Goal: Task Accomplishment & Management: Use online tool/utility

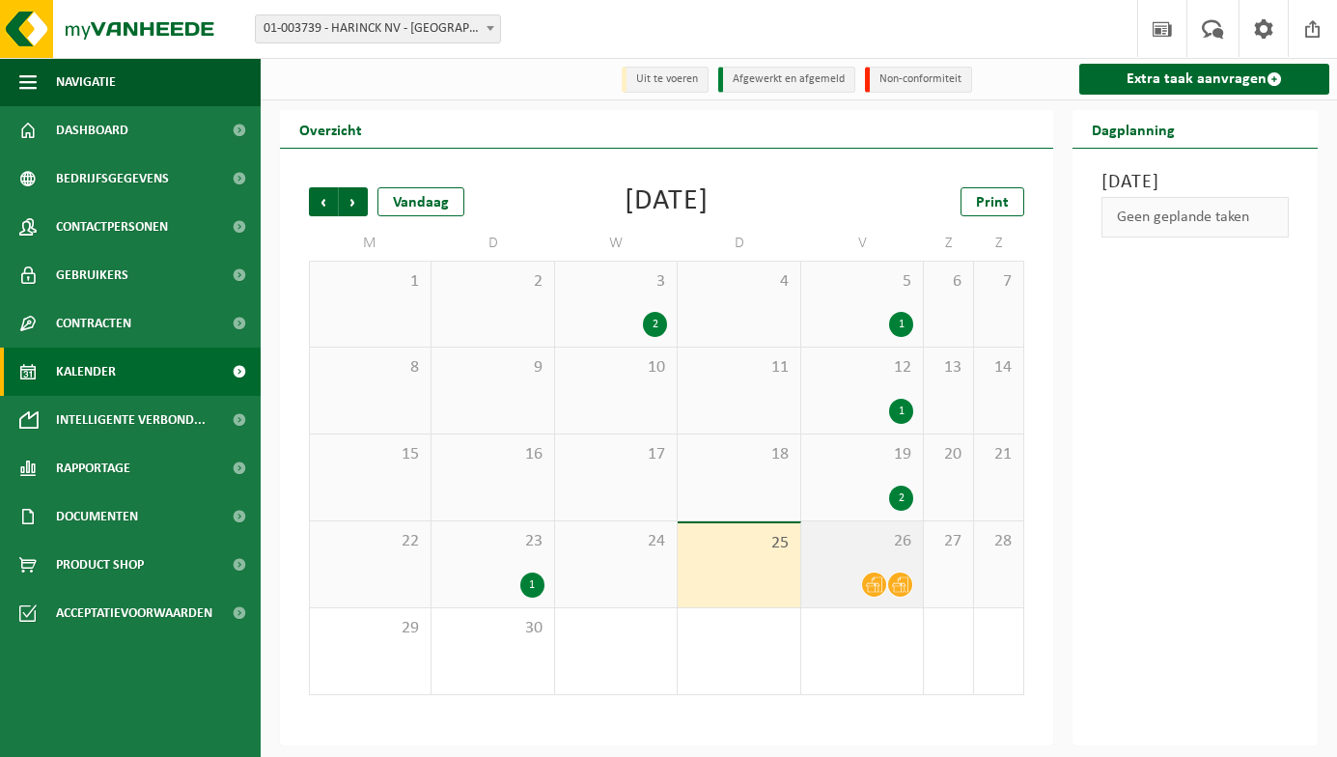
click at [894, 583] on icon at bounding box center [900, 584] width 16 height 16
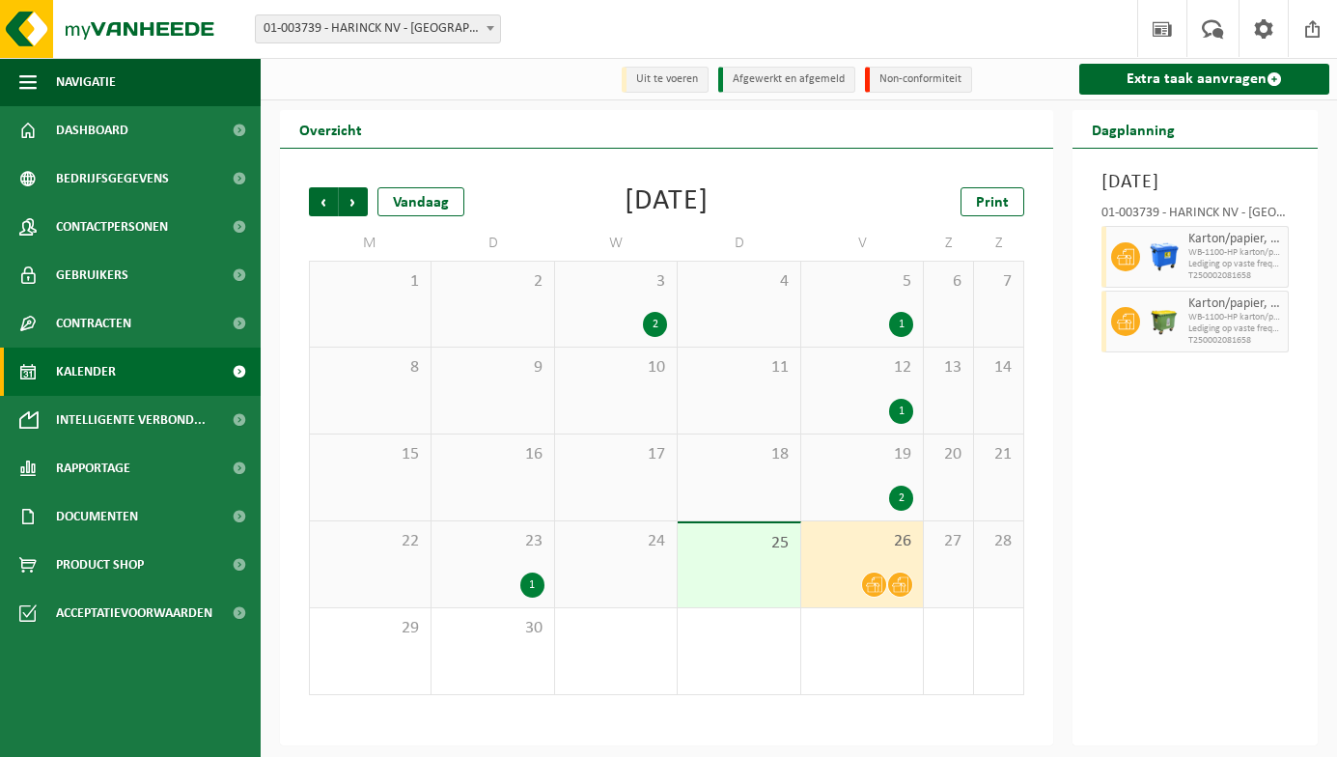
click at [912, 497] on div "2" at bounding box center [901, 498] width 24 height 25
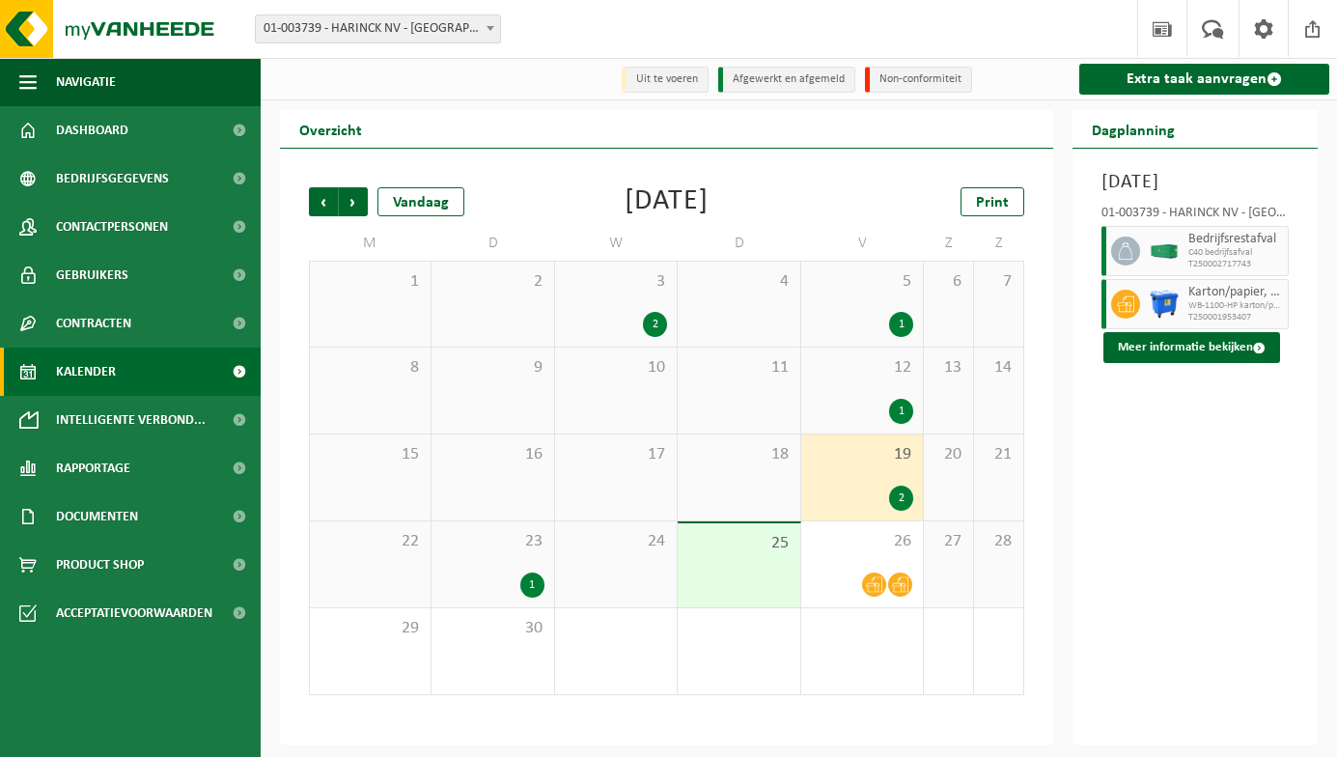
click at [1166, 259] on img at bounding box center [1164, 251] width 29 height 14
click at [905, 407] on div "1" at bounding box center [901, 411] width 24 height 25
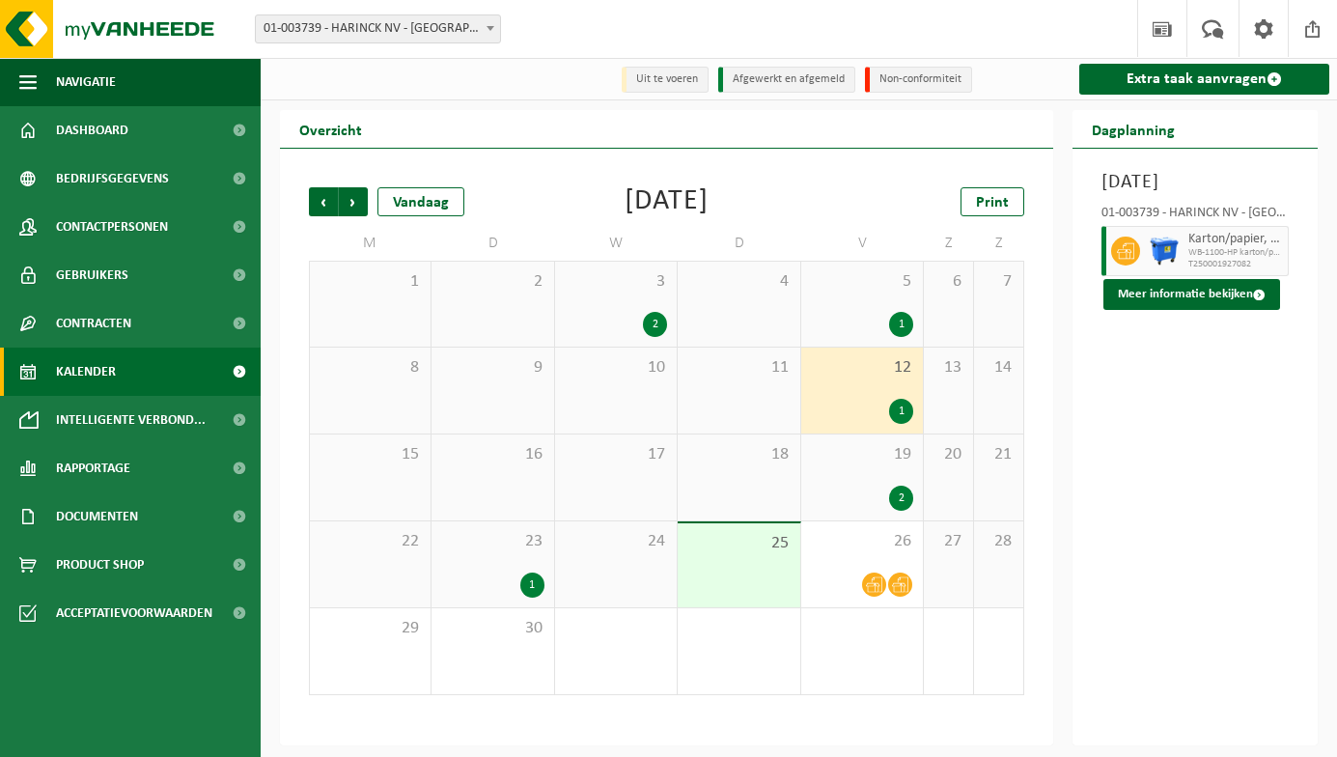
click at [898, 486] on div "19 2" at bounding box center [862, 478] width 122 height 86
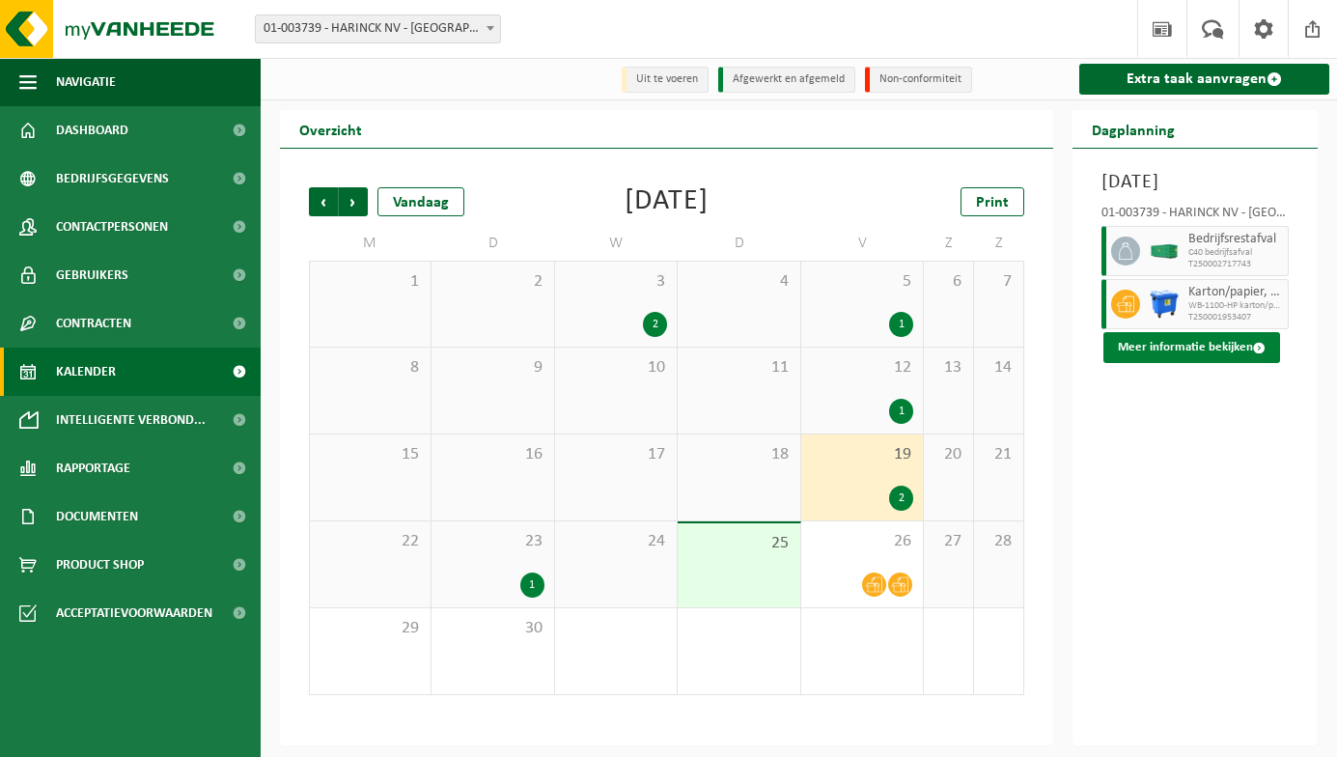
click at [1170, 363] on button "Meer informatie bekijken" at bounding box center [1192, 347] width 177 height 31
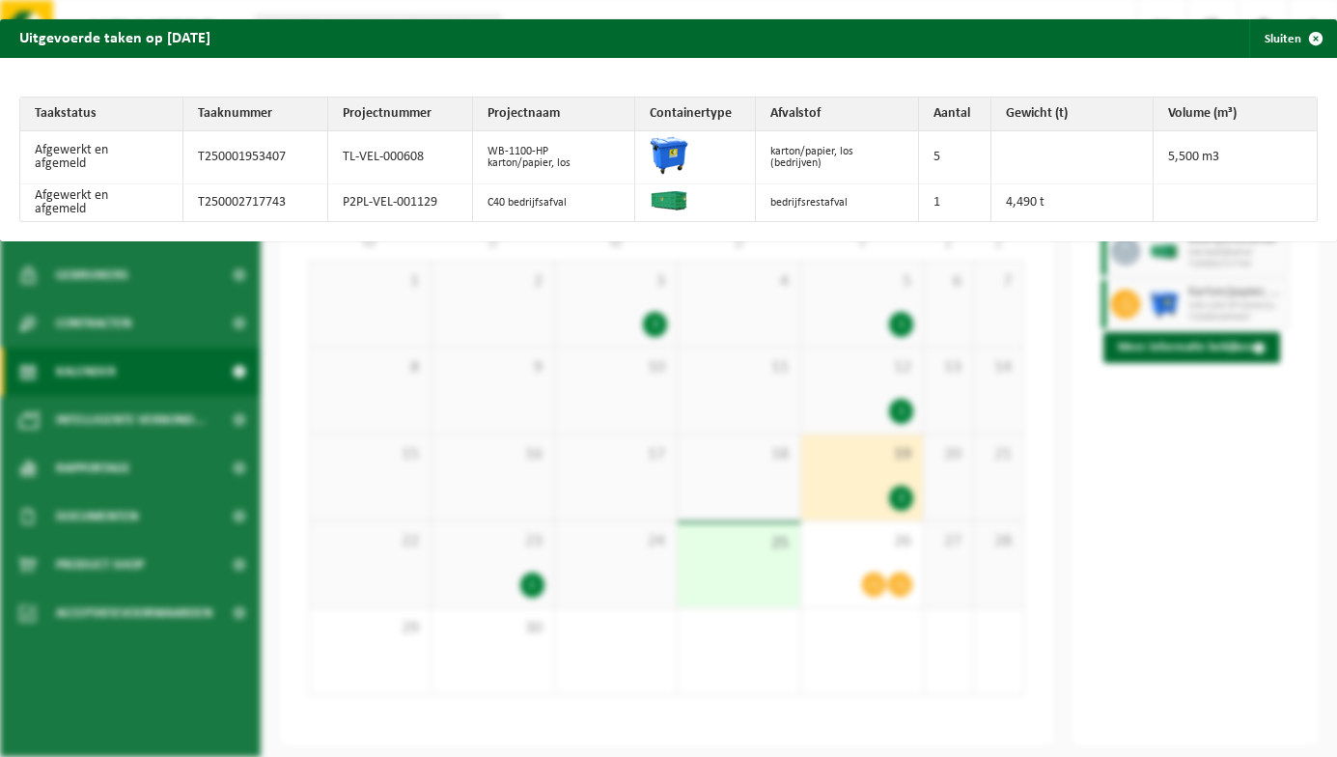
click at [750, 614] on div "Uitgevoerde taken op 2025-09-19 Sluiten Taakstatus Taaknummer Projectnummer Pro…" at bounding box center [668, 378] width 1337 height 757
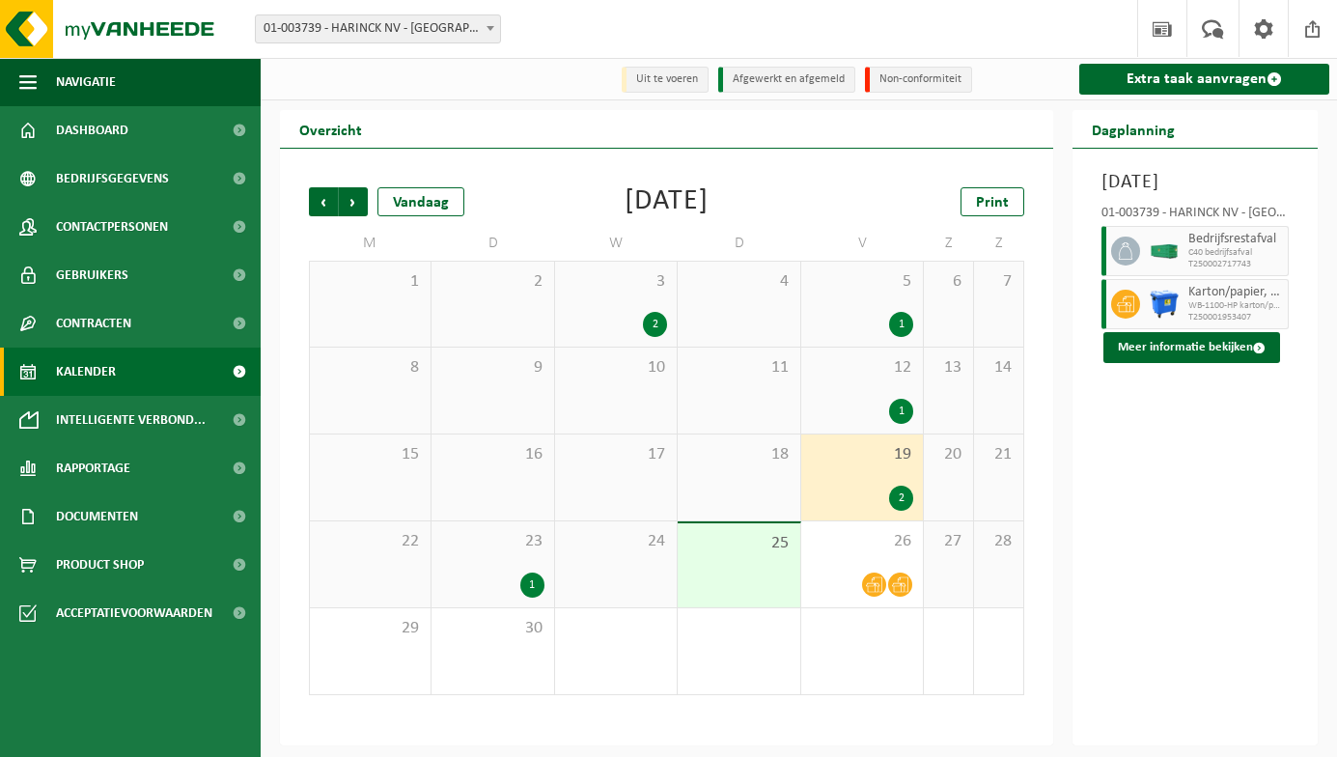
click at [1169, 259] on img at bounding box center [1164, 251] width 29 height 14
click at [903, 589] on icon at bounding box center [900, 584] width 16 height 16
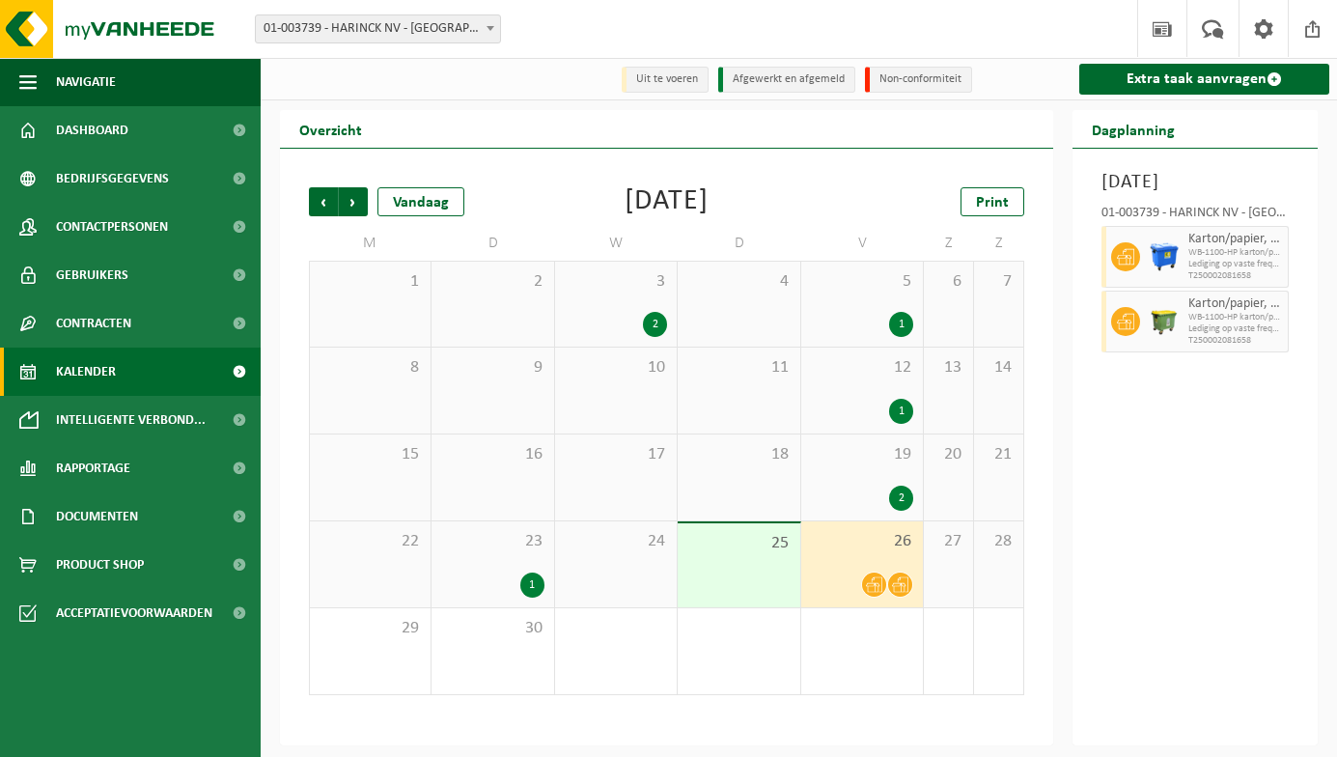
click at [533, 583] on div "1" at bounding box center [532, 585] width 24 height 25
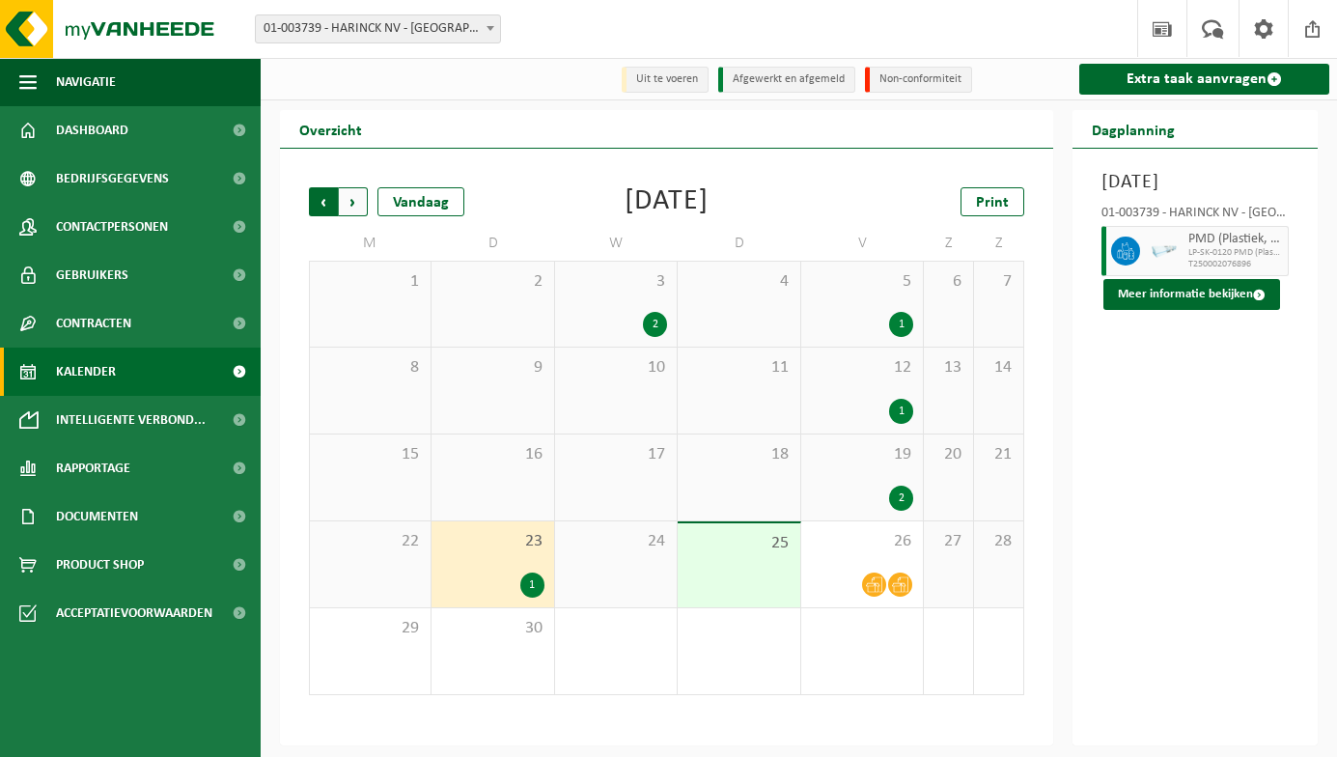
click at [350, 204] on span "Volgende" at bounding box center [353, 201] width 29 height 29
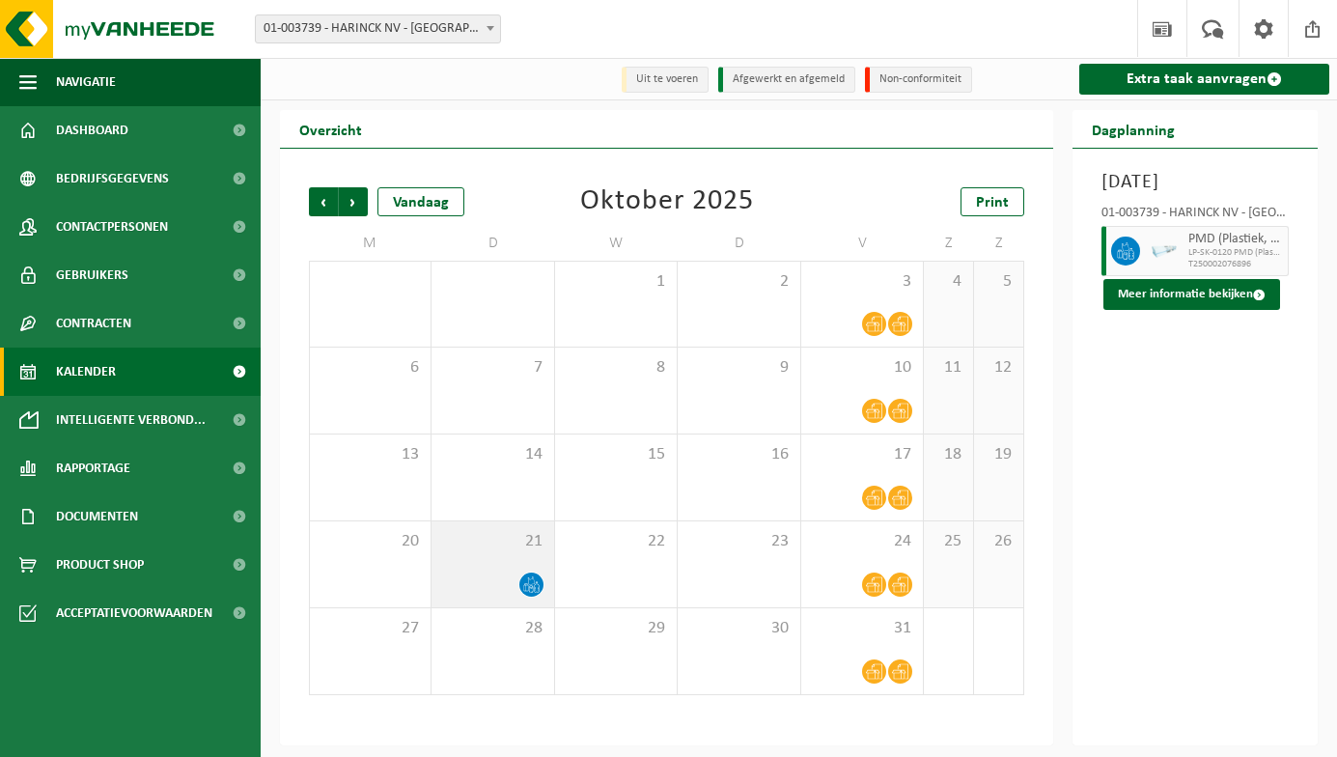
click at [537, 583] on icon at bounding box center [537, 582] width 2 height 1
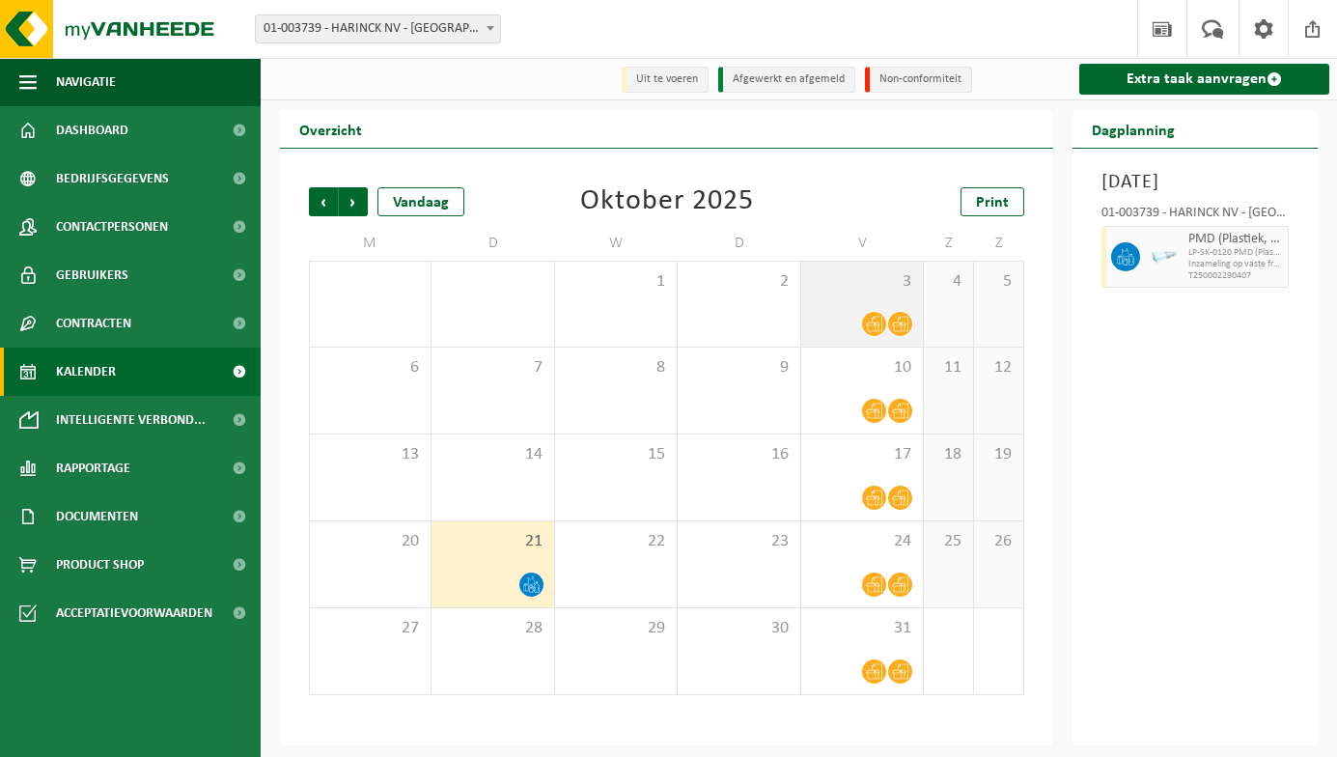
click at [892, 326] on icon at bounding box center [900, 324] width 16 height 16
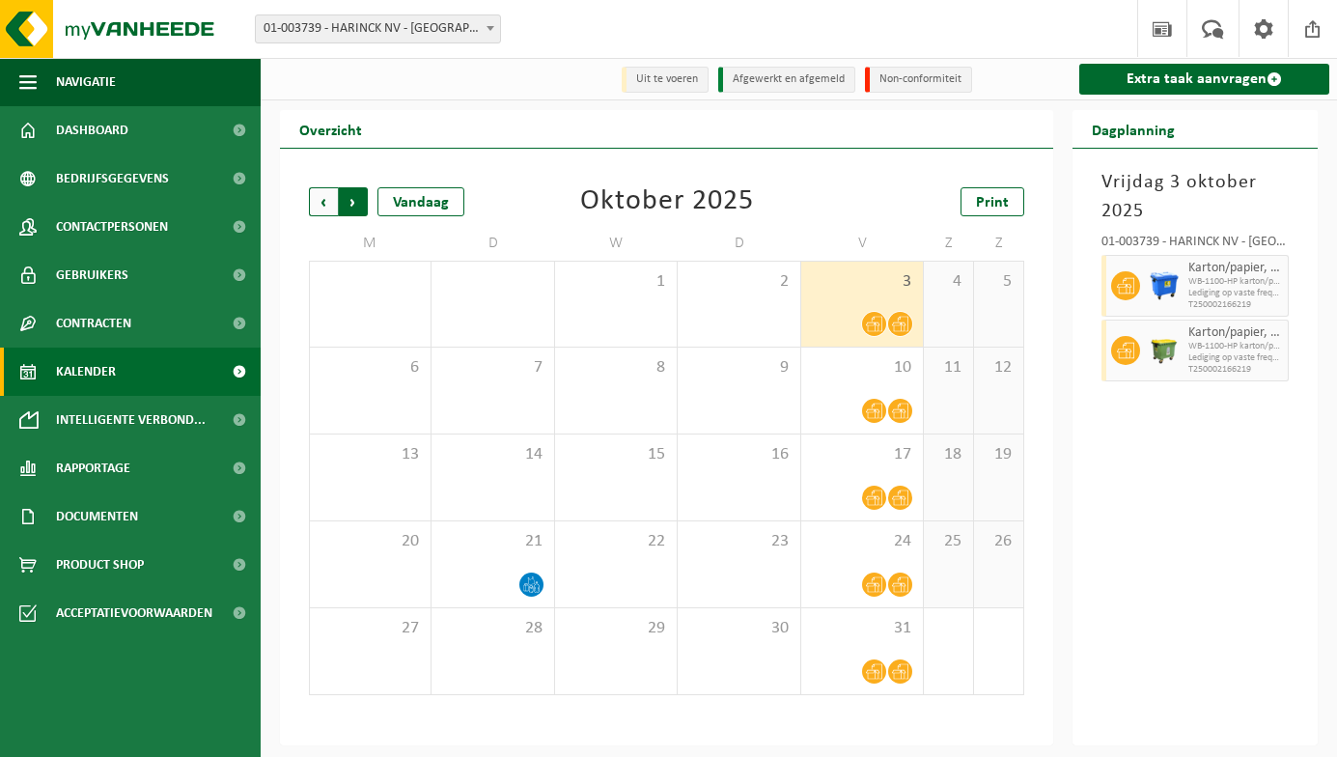
click at [326, 207] on span "Vorige" at bounding box center [323, 201] width 29 height 29
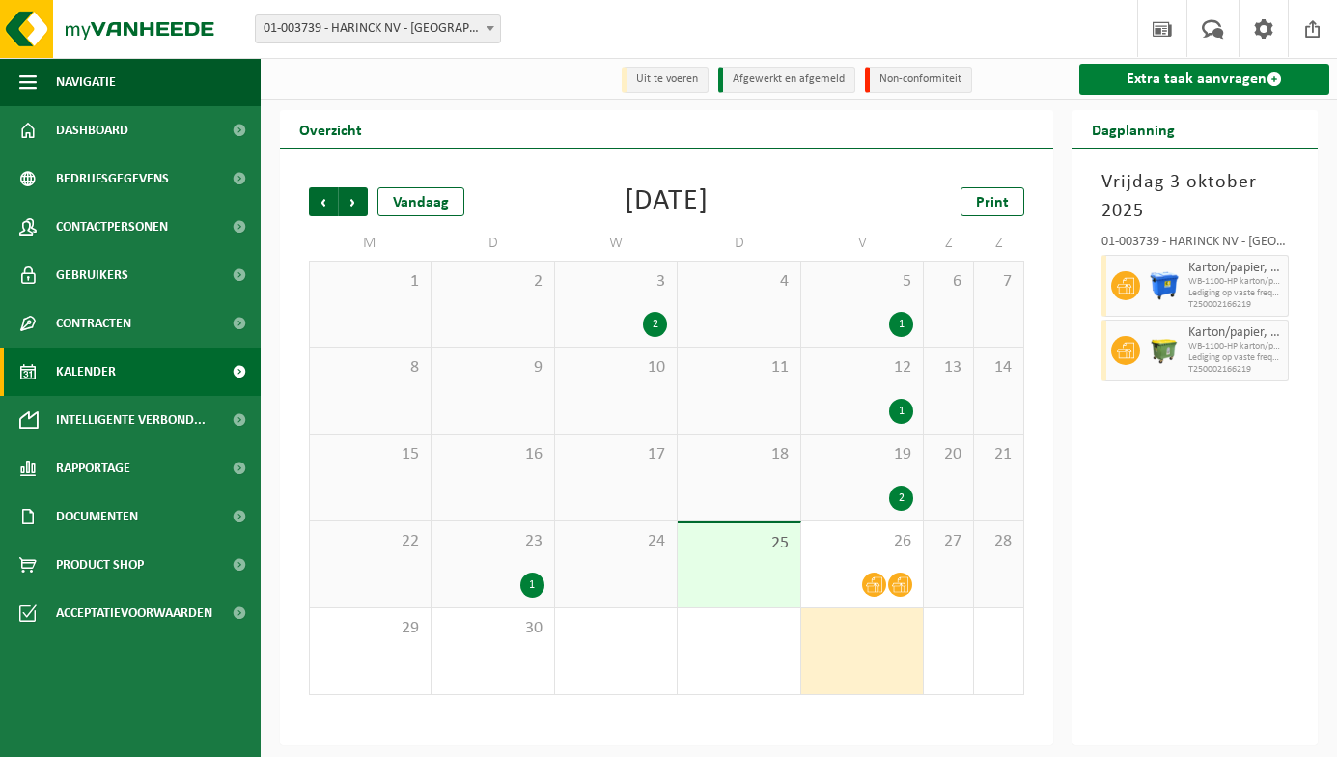
click at [1110, 78] on link "Extra taak aanvragen" at bounding box center [1205, 79] width 250 height 31
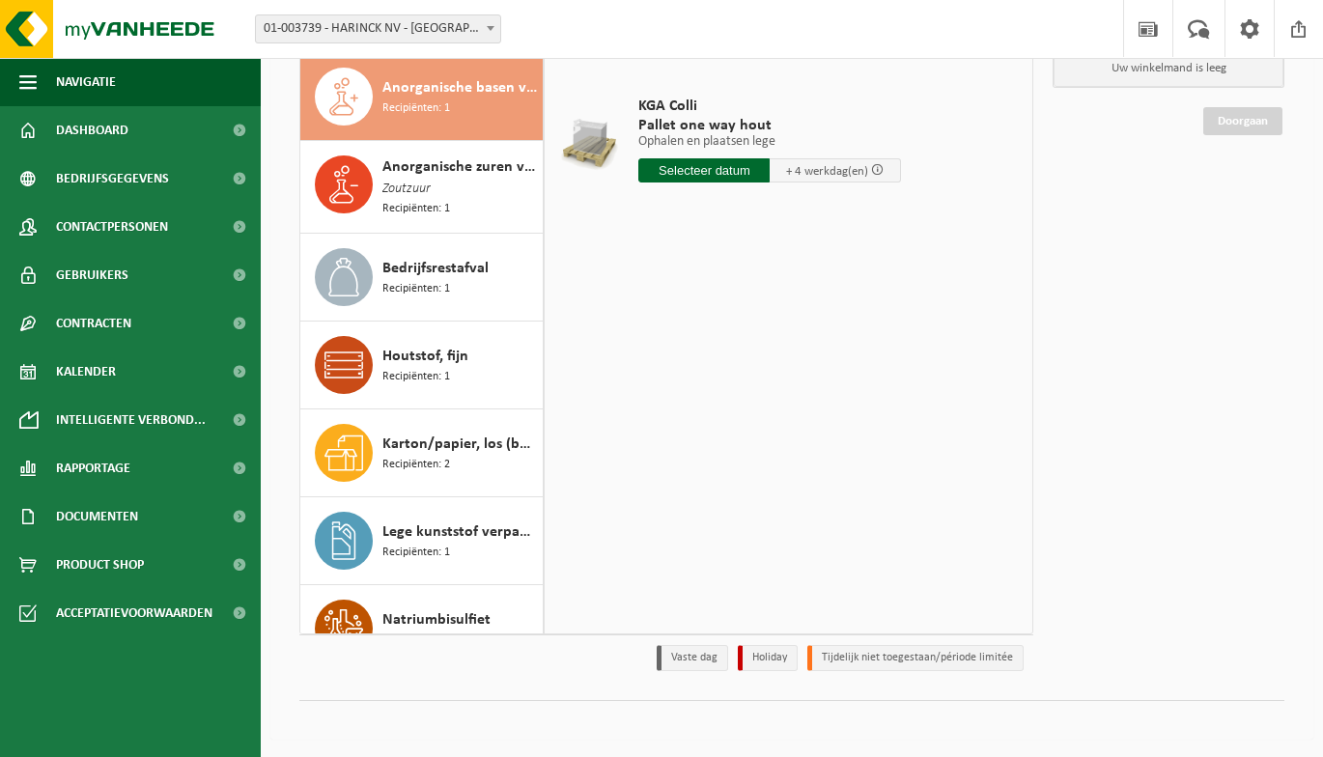
scroll to position [186, 0]
